Goal: Navigation & Orientation: Find specific page/section

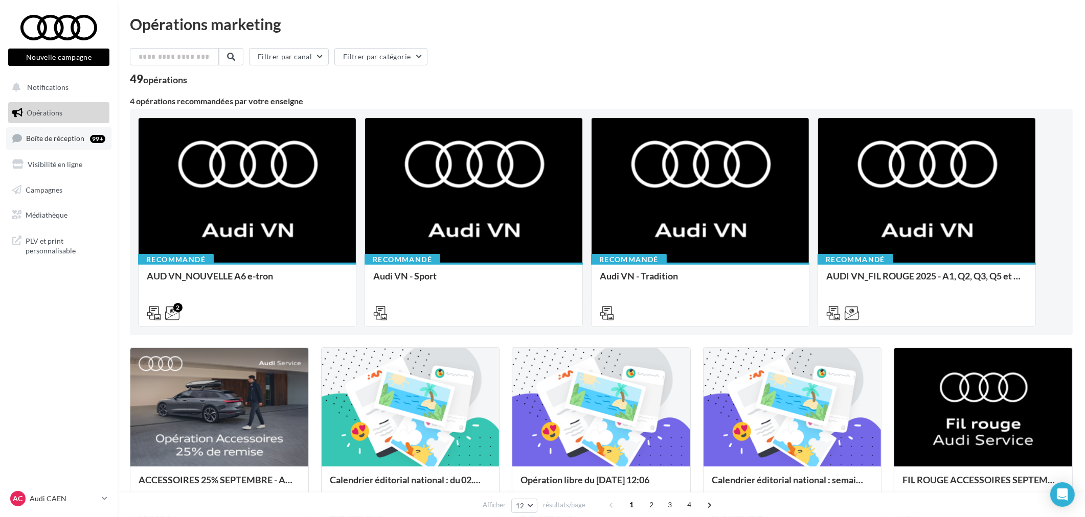
click at [72, 144] on link "Boîte de réception 99+" at bounding box center [58, 138] width 105 height 22
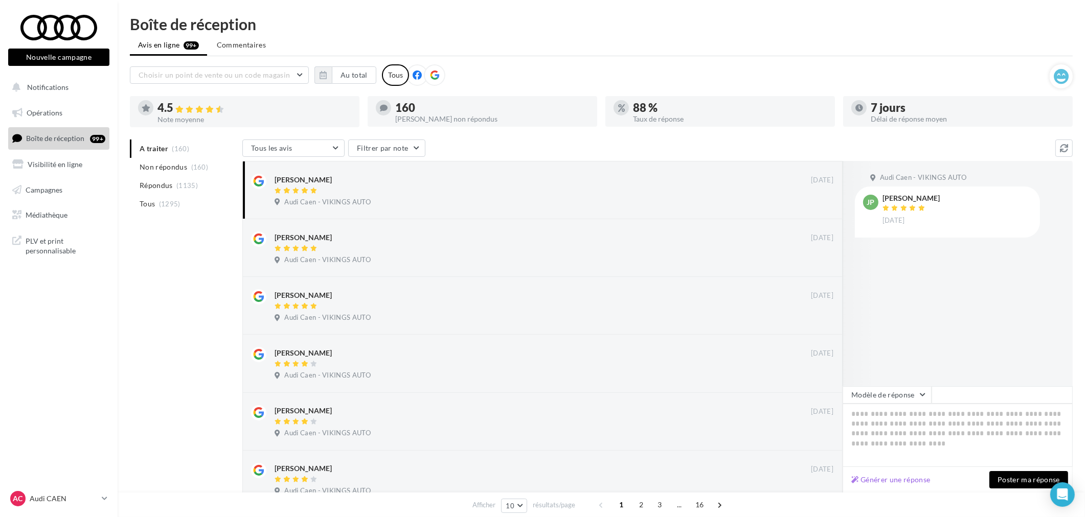
click at [64, 488] on nav "Nouvelle campagne Nouvelle campagne Notifications Opérations Boîte de réception…" at bounding box center [59, 258] width 118 height 517
click at [61, 492] on div "AC Audi CAEN audi-[GEOGRAPHIC_DATA]-etho" at bounding box center [53, 498] width 87 height 15
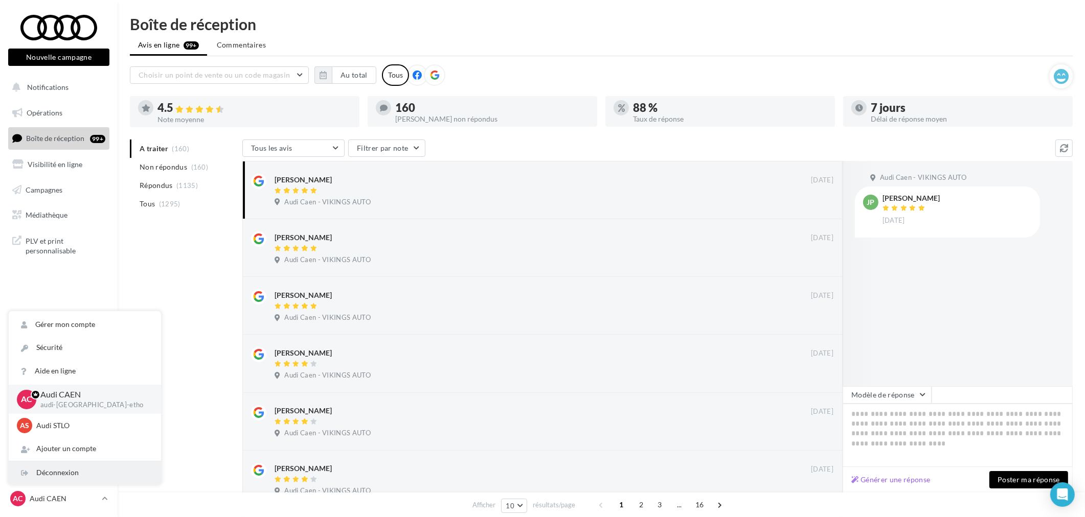
click at [57, 477] on div "Déconnexion" at bounding box center [85, 473] width 152 height 23
